Goal: Browse casually: Explore the website without a specific task or goal

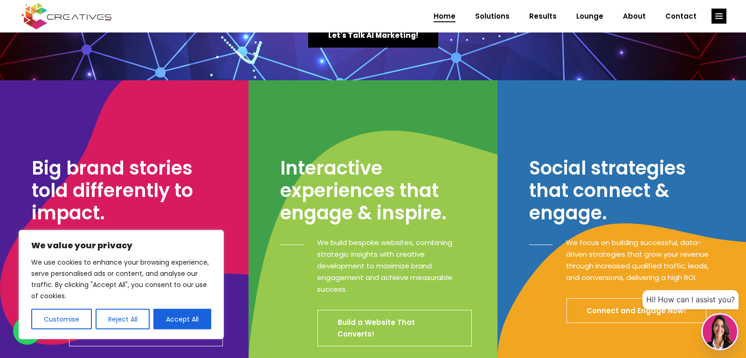
scroll to position [190, 0]
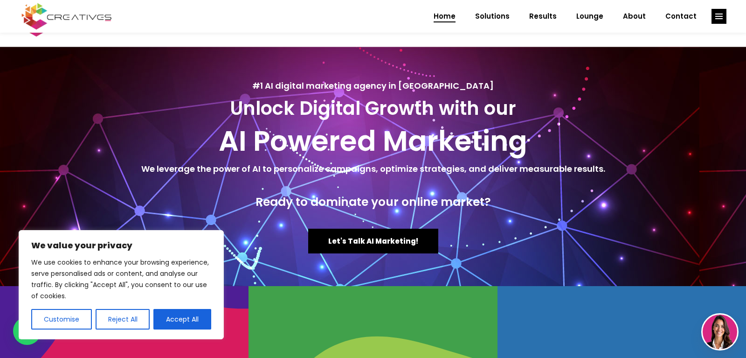
scroll to position [190, 0]
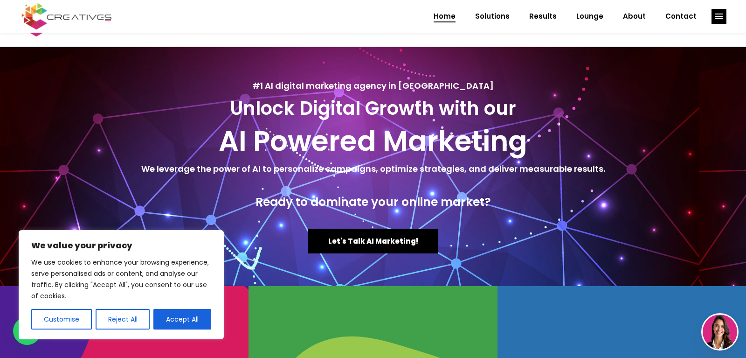
scroll to position [190, 0]
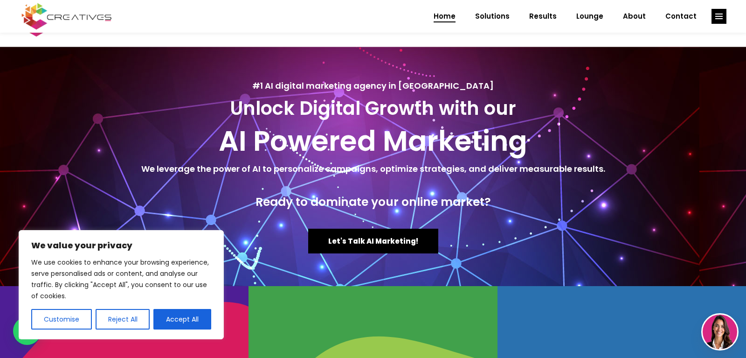
scroll to position [190, 0]
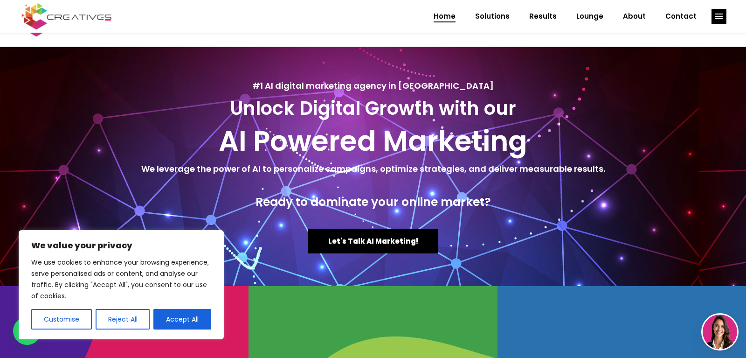
scroll to position [190, 0]
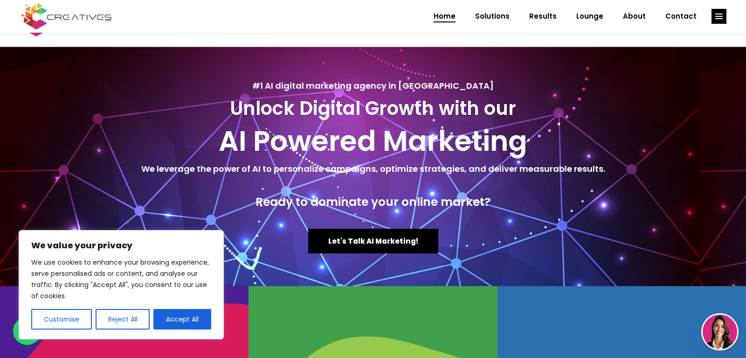
scroll to position [190, 0]
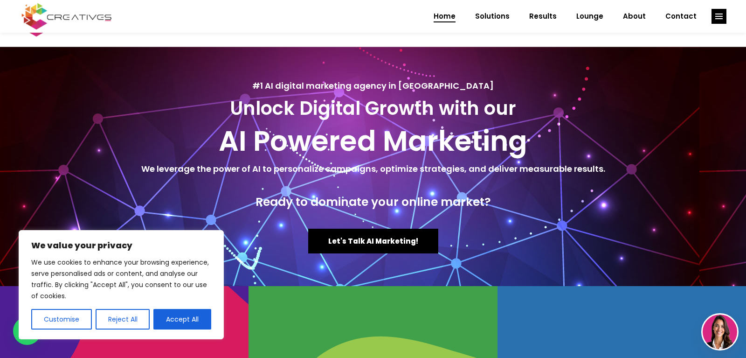
scroll to position [190, 0]
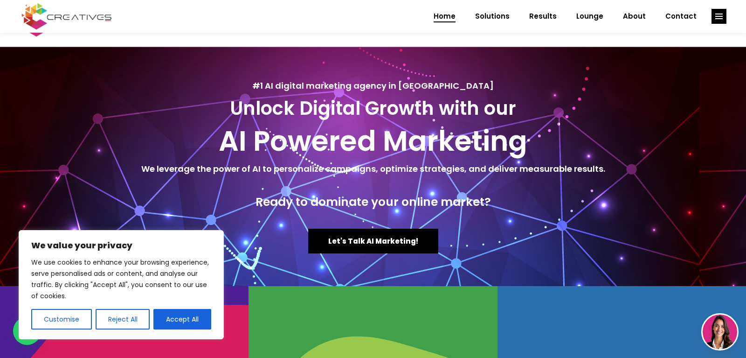
scroll to position [190, 0]
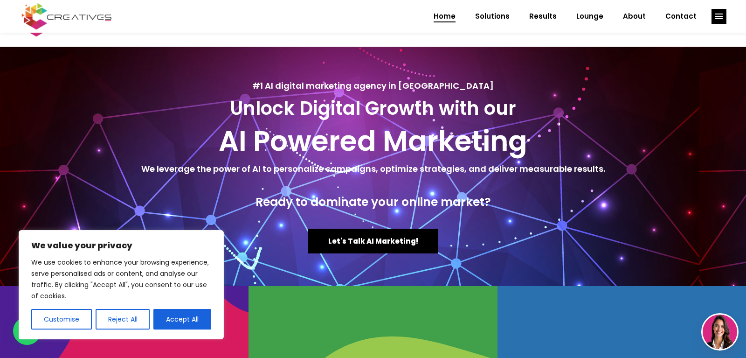
scroll to position [190, 0]
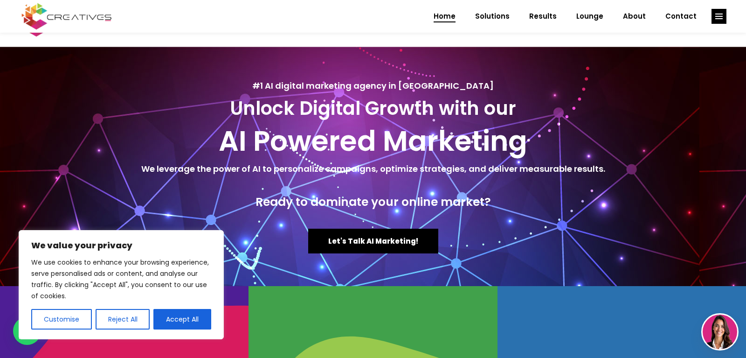
scroll to position [190, 0]
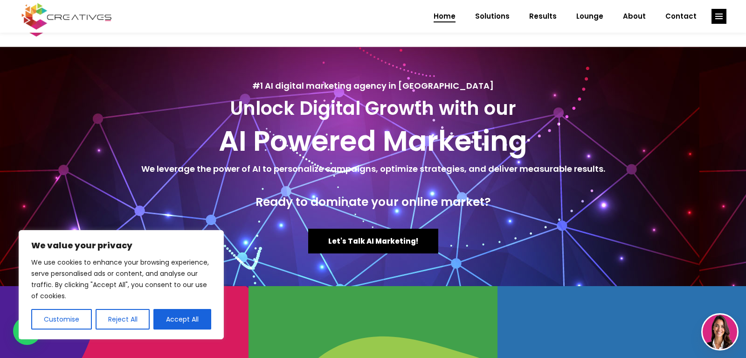
scroll to position [190, 0]
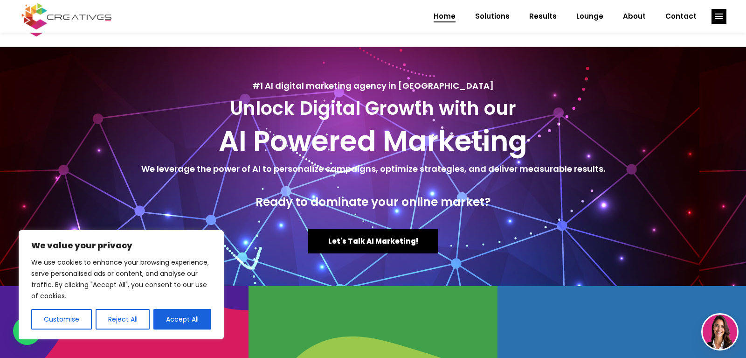
scroll to position [190, 0]
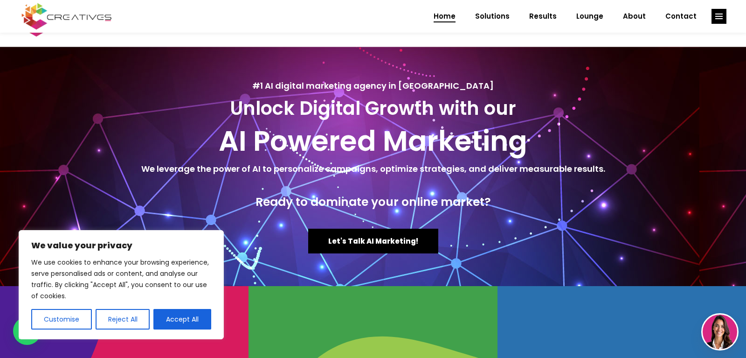
scroll to position [190, 0]
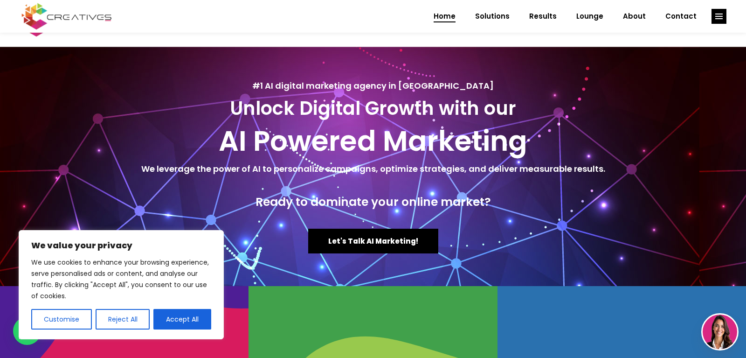
scroll to position [190, 0]
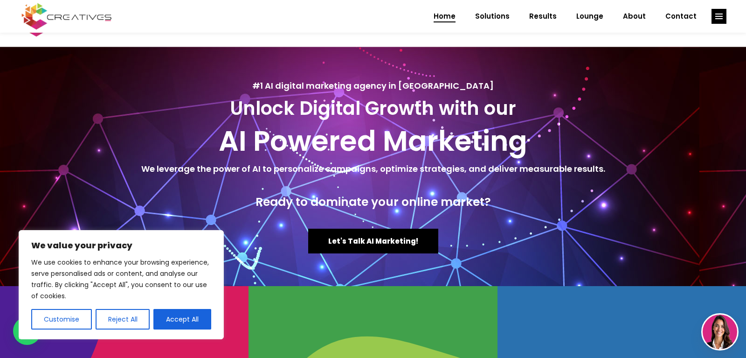
scroll to position [190, 0]
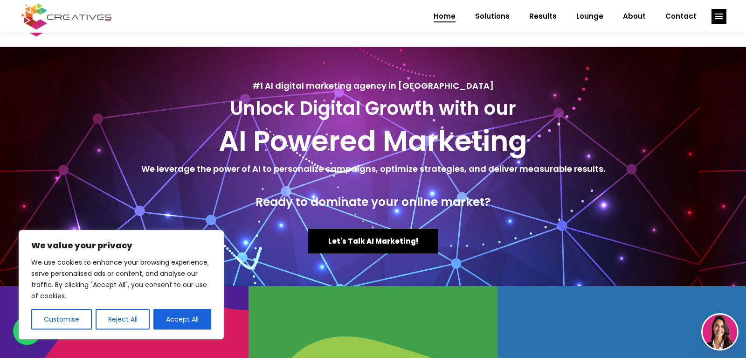
scroll to position [190, 0]
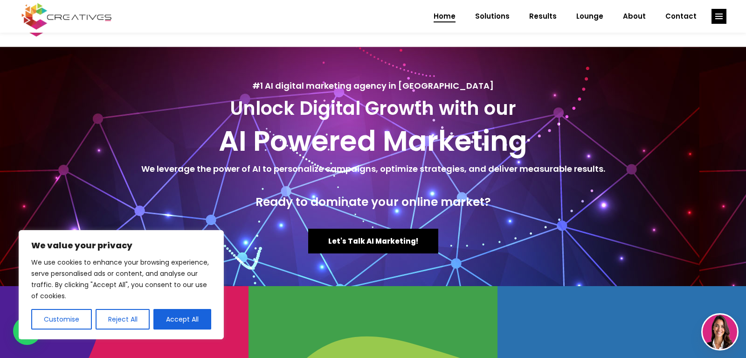
scroll to position [190, 0]
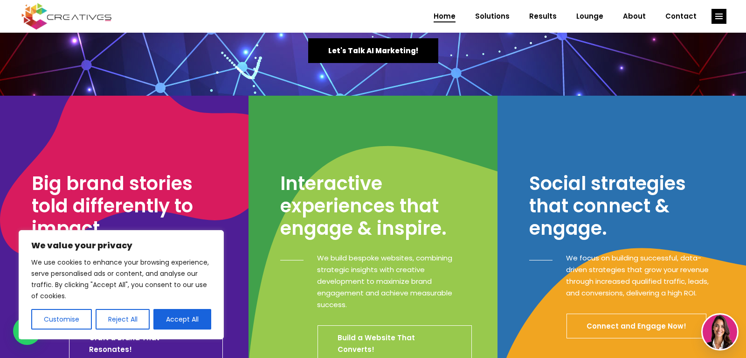
scroll to position [190, 0]
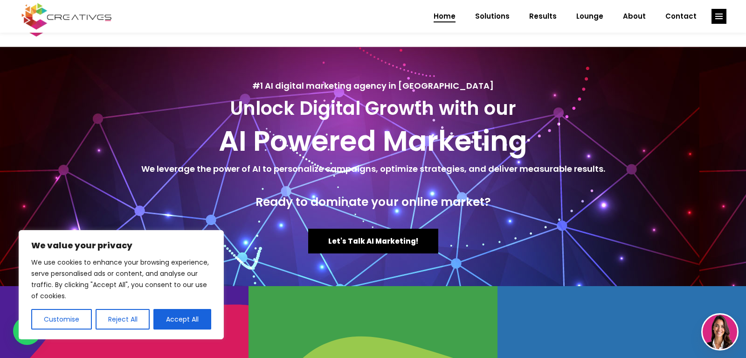
scroll to position [190, 0]
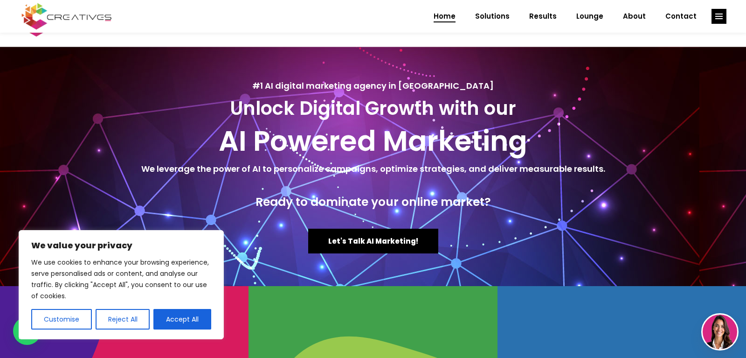
scroll to position [190, 0]
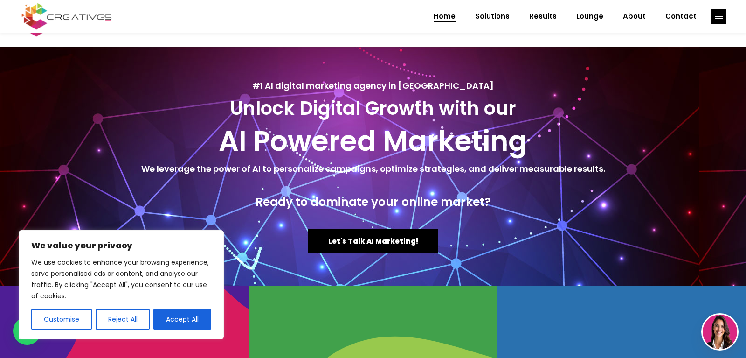
scroll to position [190, 0]
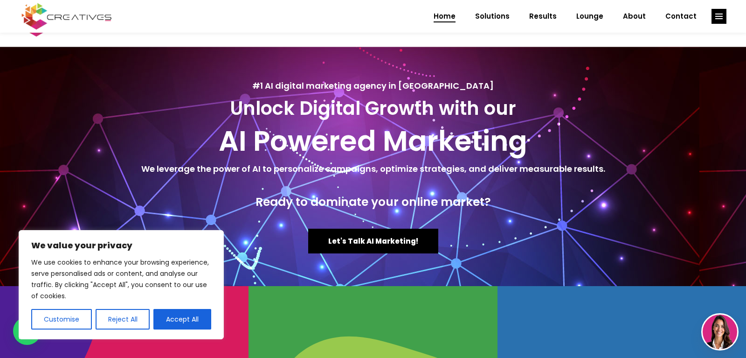
scroll to position [190, 0]
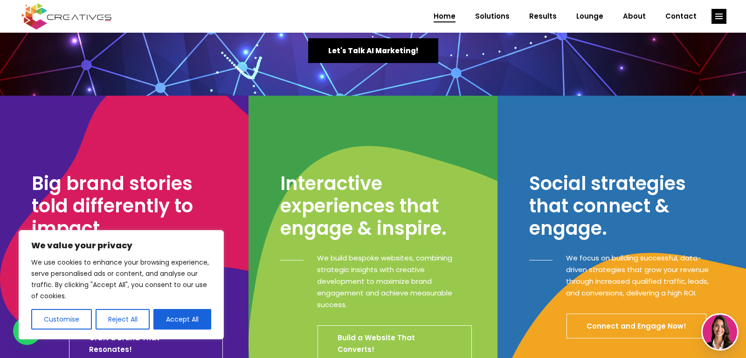
scroll to position [190, 0]
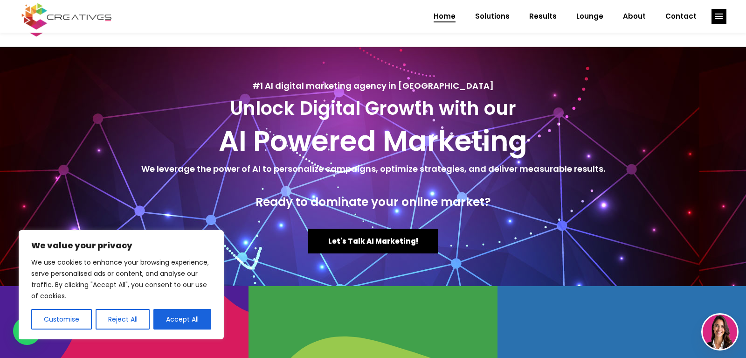
scroll to position [190, 0]
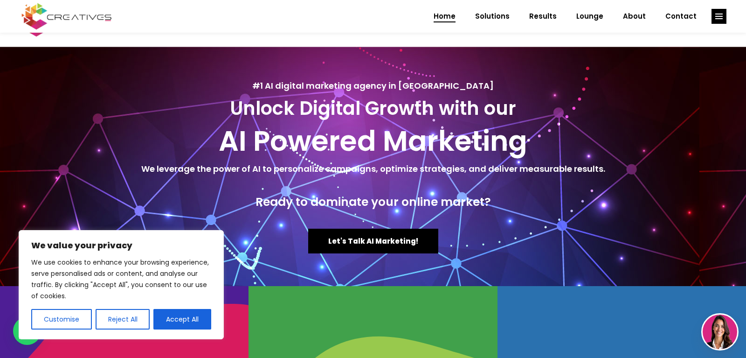
scroll to position [190, 0]
